Goal: Information Seeking & Learning: Find specific page/section

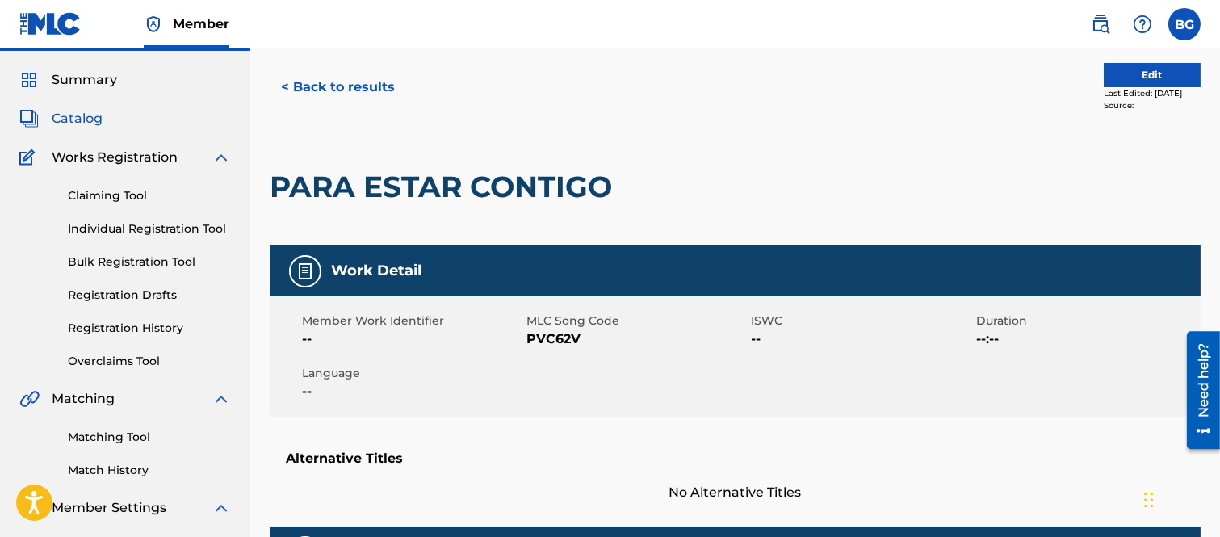
click at [286, 82] on button "< Back to results" at bounding box center [338, 87] width 136 height 40
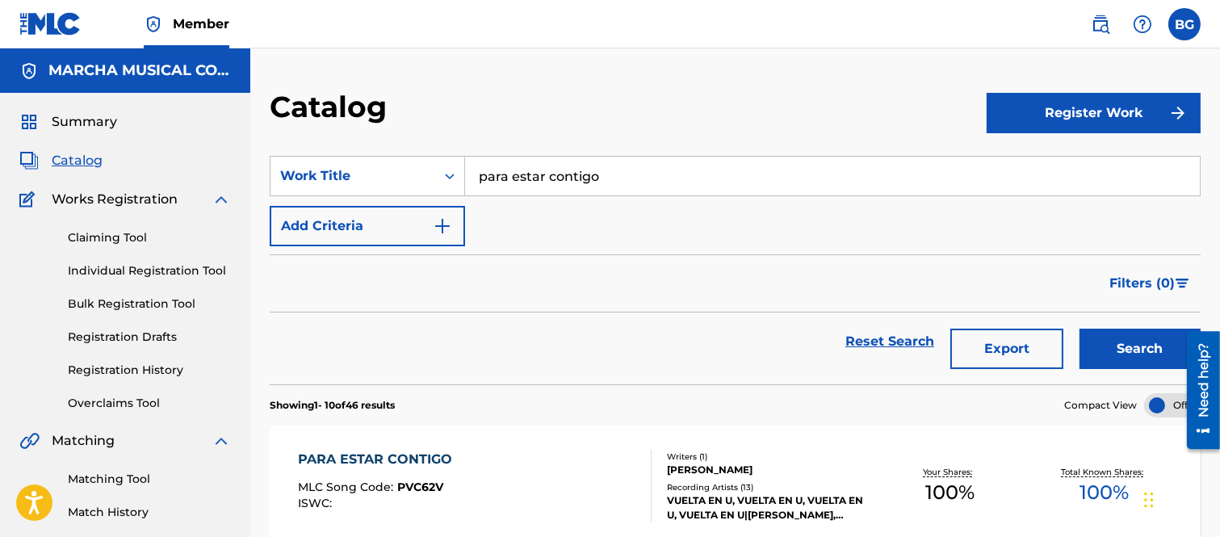
click at [608, 171] on input "para estar contigo" at bounding box center [832, 176] width 735 height 39
type input "p"
drag, startPoint x: 536, startPoint y: 210, endPoint x: 692, endPoint y: 232, distance: 157.4
click at [537, 210] on strong "amantes" at bounding box center [539, 211] width 60 height 15
type input "solo amantes"
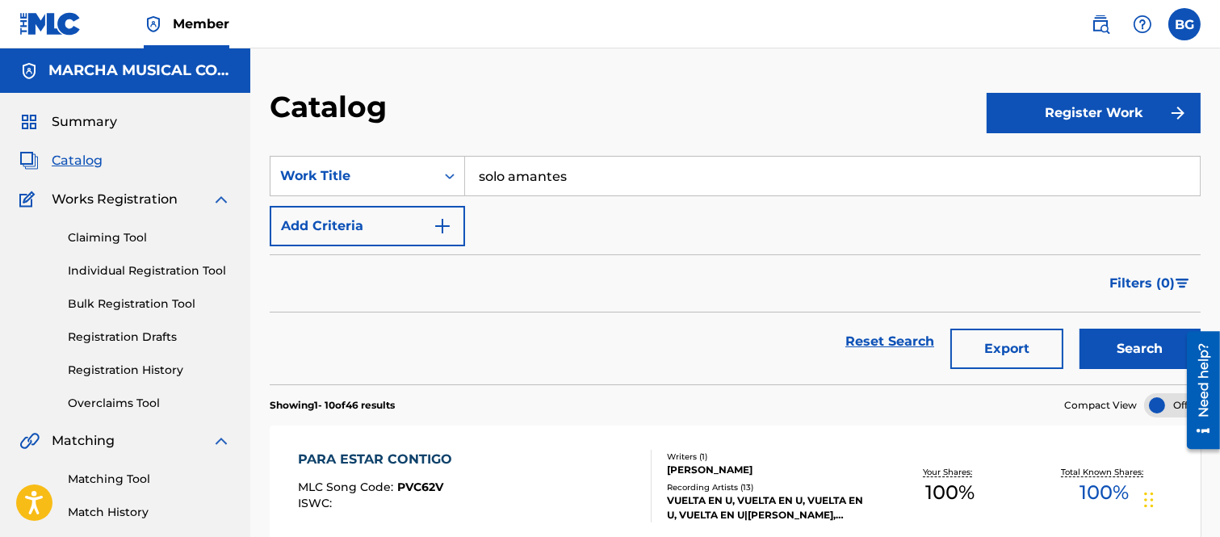
click at [1106, 334] on button "Search" at bounding box center [1140, 349] width 121 height 40
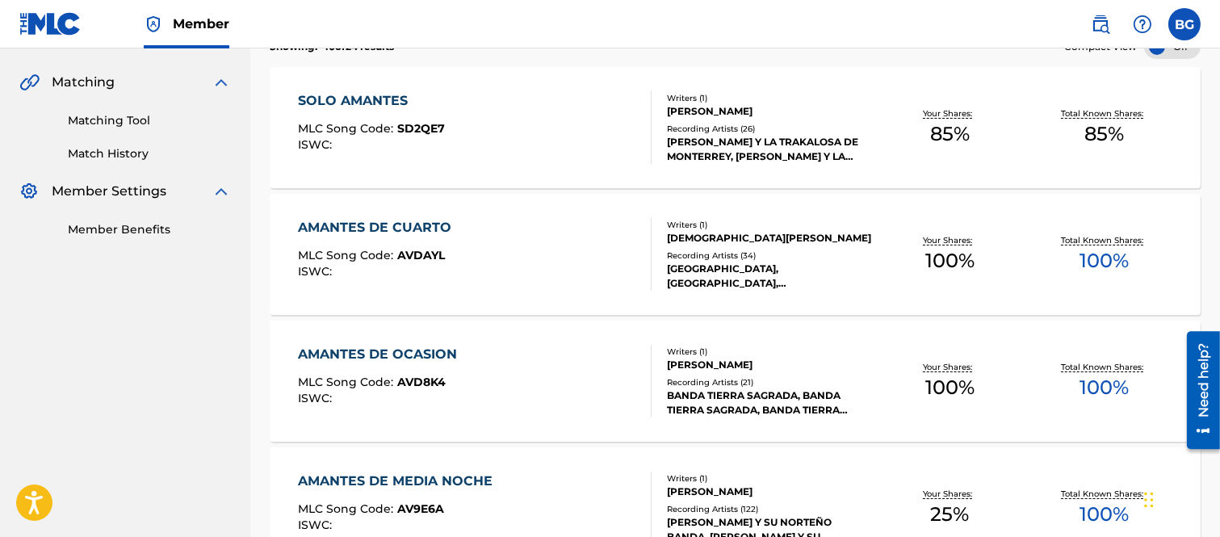
click at [388, 105] on div "SOLO AMANTES" at bounding box center [371, 100] width 147 height 19
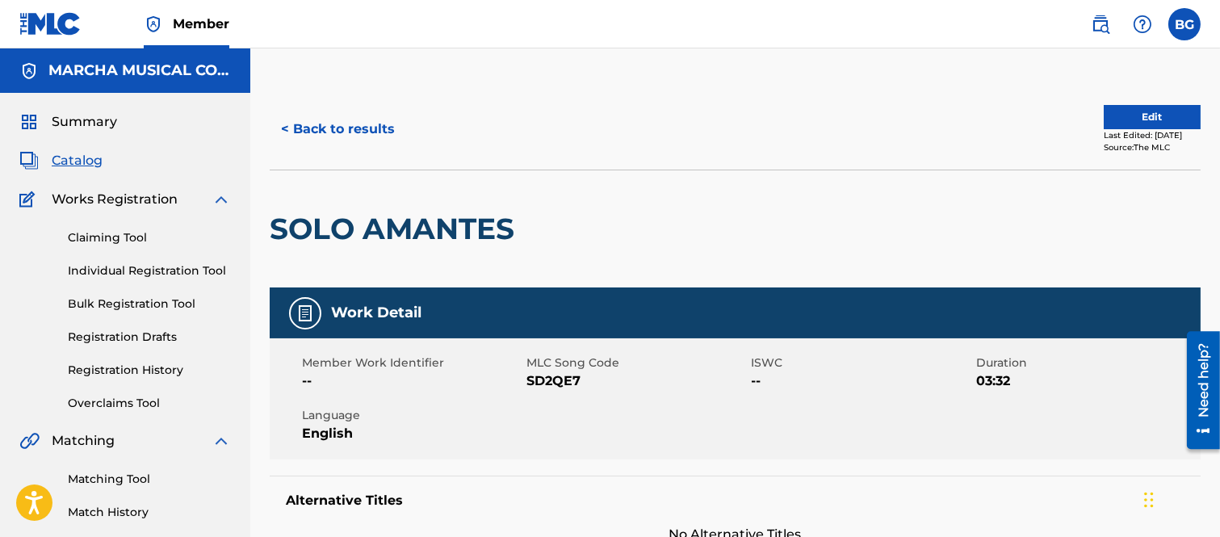
click at [291, 125] on button "< Back to results" at bounding box center [338, 129] width 136 height 40
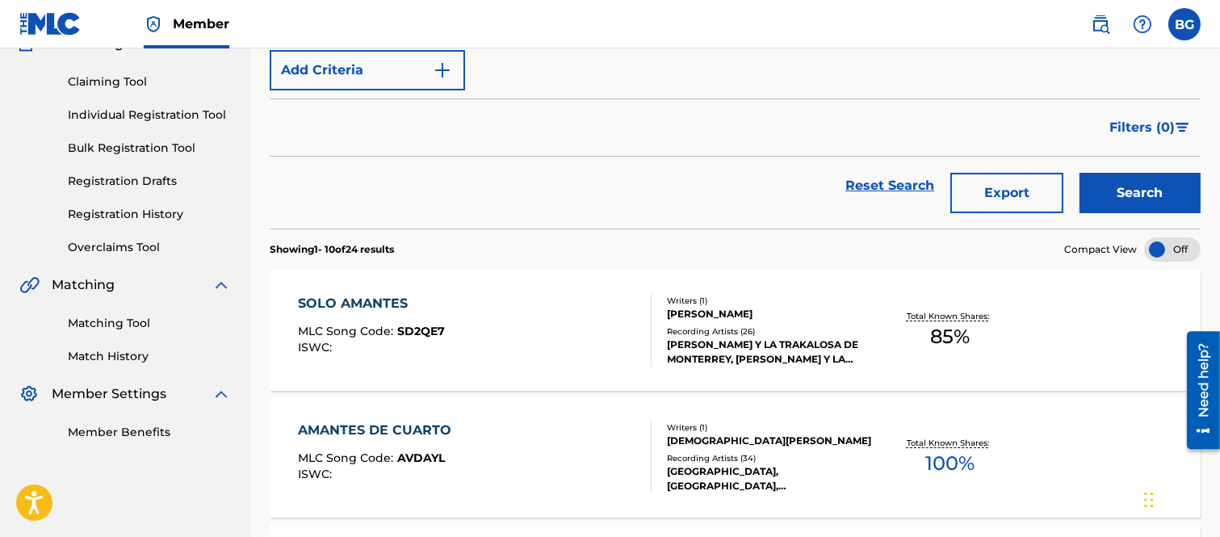
scroll to position [359, 0]
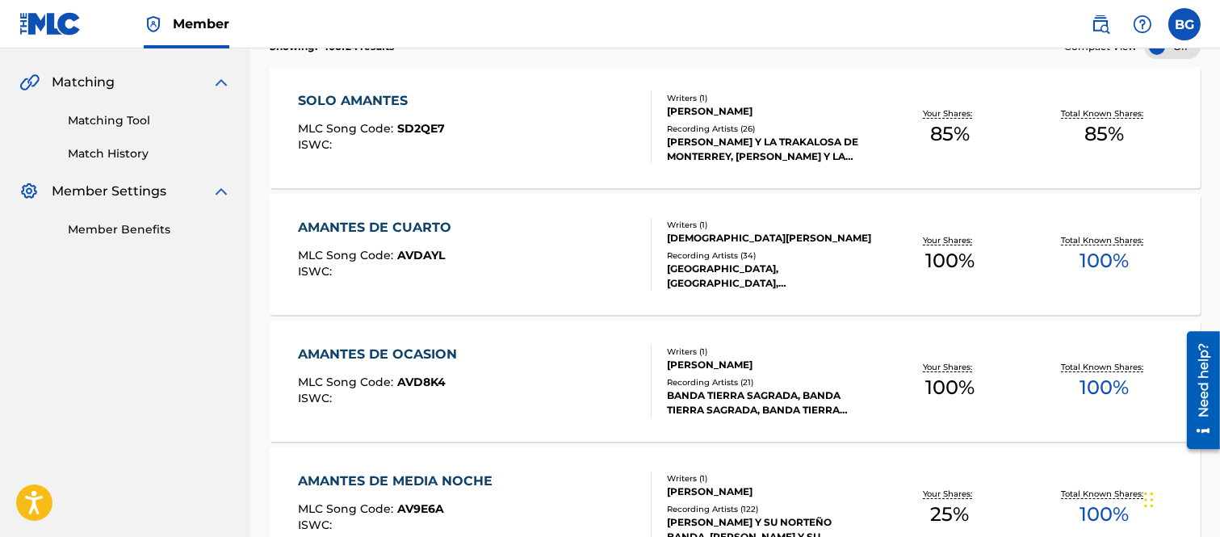
click at [1182, 17] on label at bounding box center [1184, 24] width 32 height 32
click at [1185, 24] on input "BG Bertha Alicia Garza [EMAIL_ADDRESS][PERSON_NAME][DOMAIN_NAME] Notification P…" at bounding box center [1185, 24] width 0 height 0
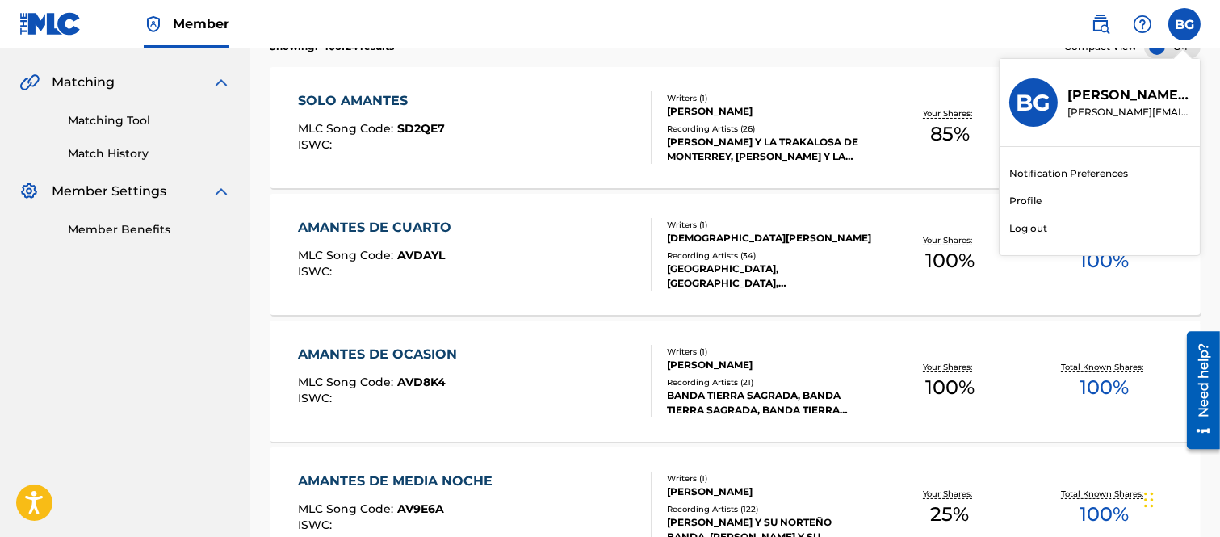
click at [1034, 227] on p "Log out" at bounding box center [1028, 228] width 38 height 15
click at [1185, 24] on input "BG Bertha Alicia Garza [EMAIL_ADDRESS][PERSON_NAME][DOMAIN_NAME] Notification P…" at bounding box center [1185, 24] width 0 height 0
